Goal: Task Accomplishment & Management: Use online tool/utility

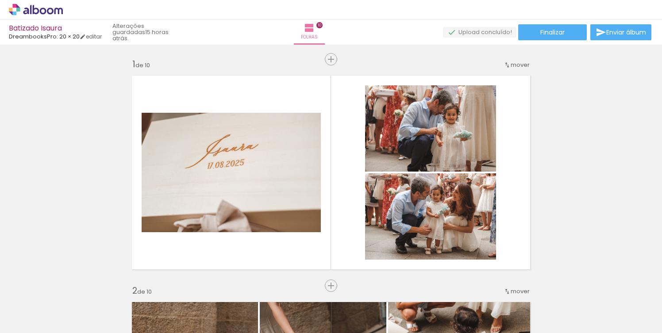
scroll to position [0, 1883]
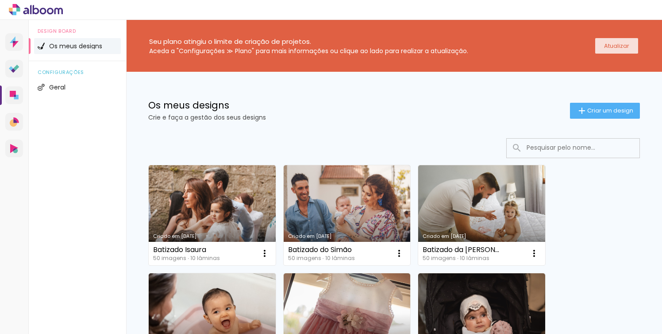
click at [0, 0] on slot "Atualizar" at bounding box center [0, 0] width 0 height 0
